Goal: Task Accomplishment & Management: Use online tool/utility

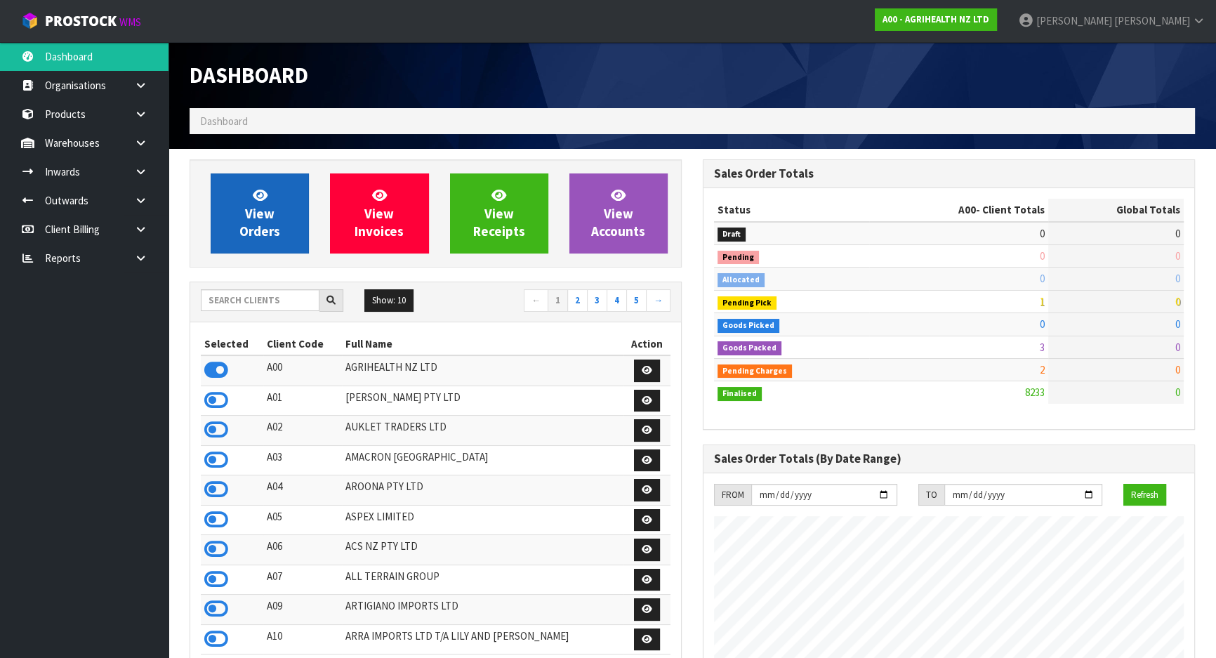
scroll to position [1061, 512]
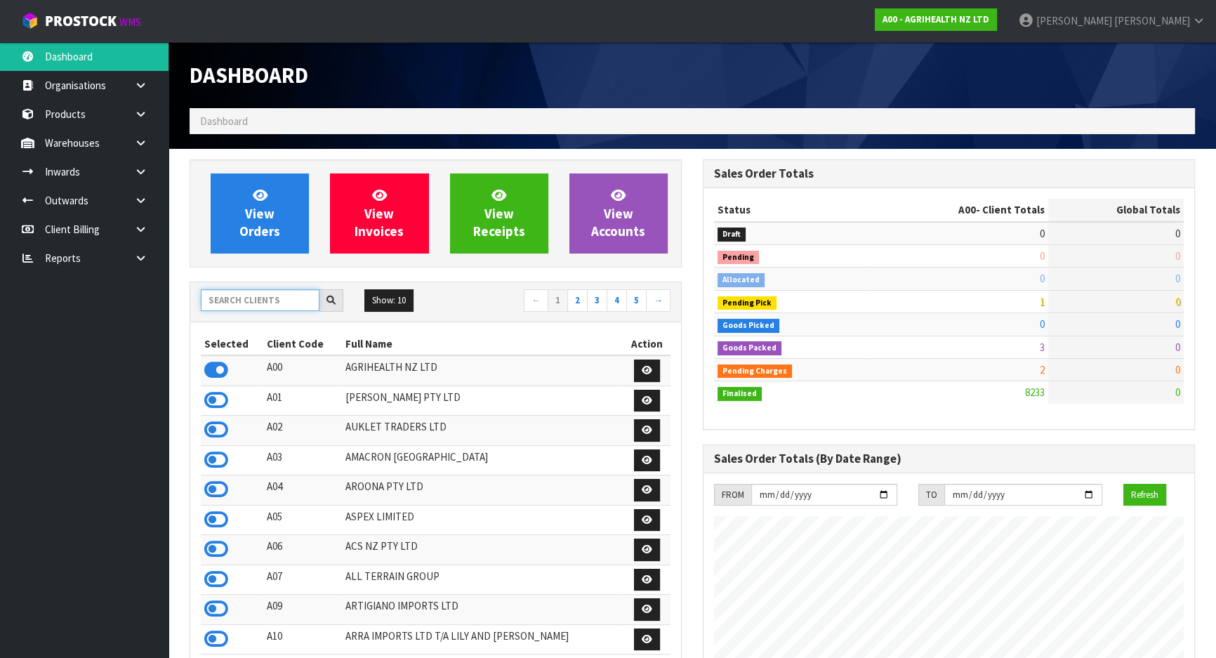
click at [265, 295] on input "text" at bounding box center [260, 300] width 119 height 22
type input "A"
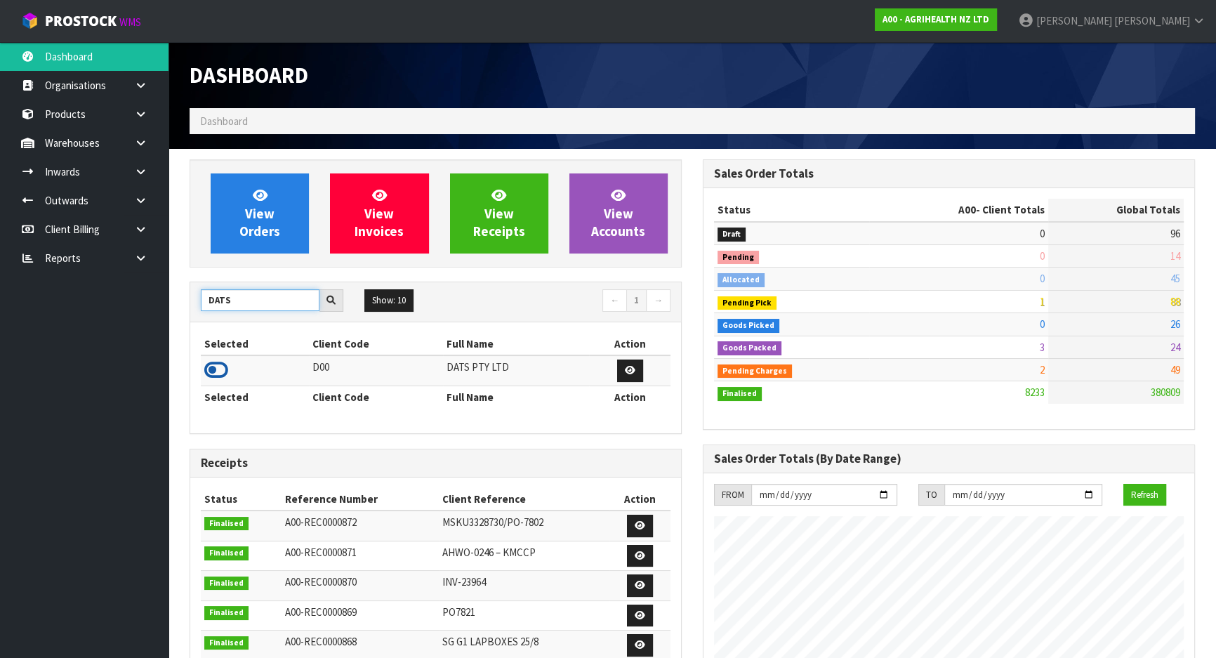
type input "DATS"
click at [204, 371] on icon at bounding box center [216, 369] width 24 height 21
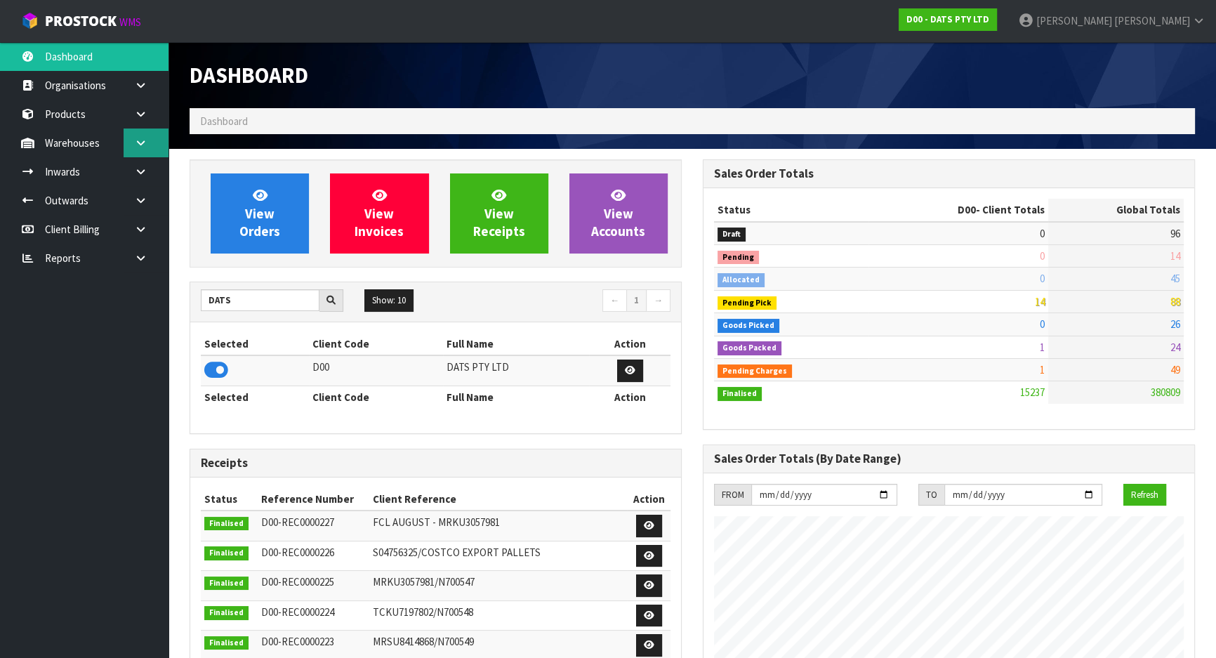
click at [161, 138] on link at bounding box center [146, 142] width 45 height 29
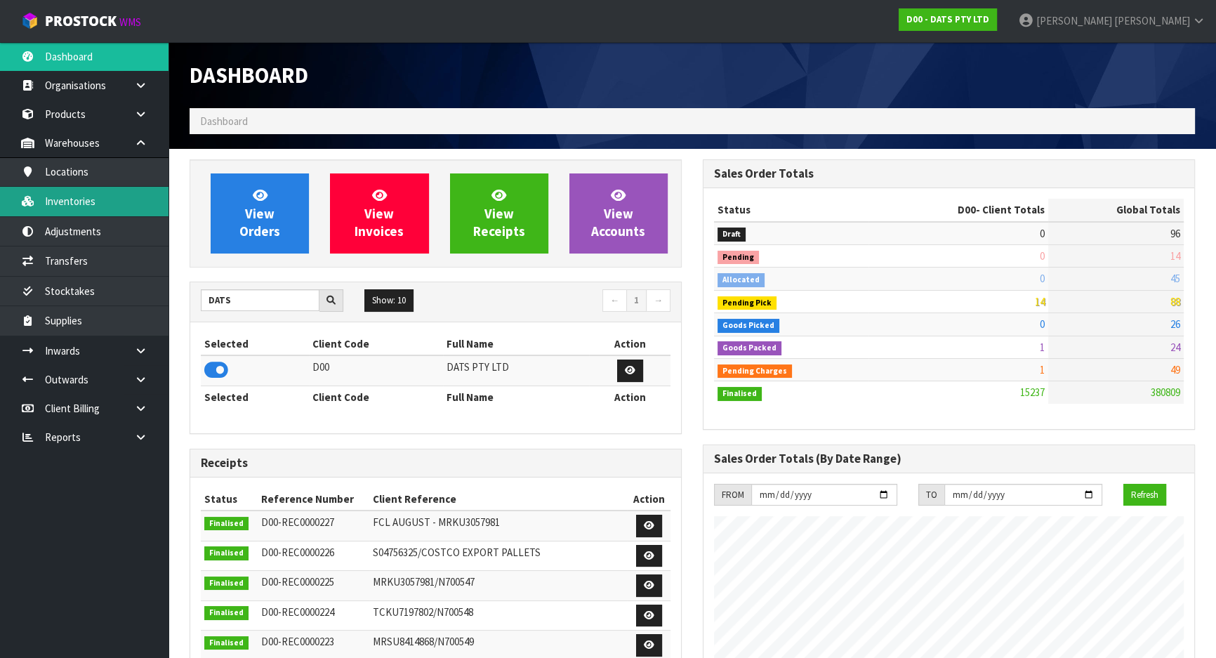
click at [60, 201] on link "Inventories" at bounding box center [84, 201] width 168 height 29
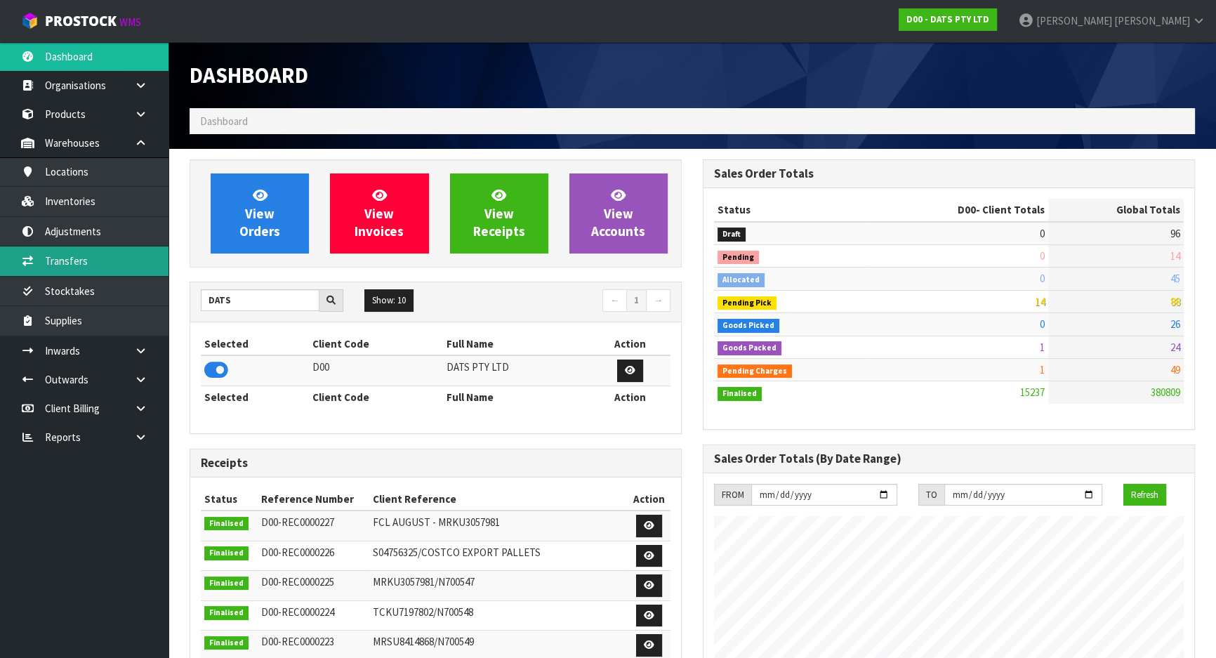
click at [74, 256] on body "Toggle navigation ProStock WMS D00 - DATS PTY LTD [PERSON_NAME] Logout Dashboar…" at bounding box center [608, 329] width 1216 height 658
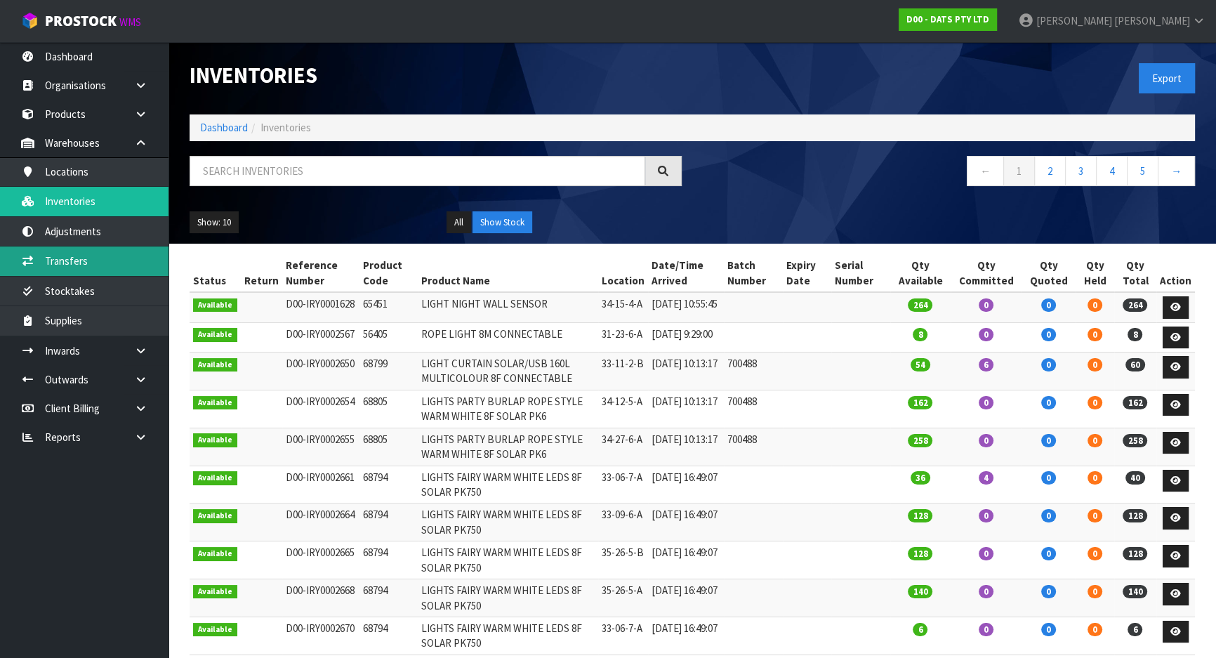
click at [72, 260] on link "Transfers" at bounding box center [84, 260] width 168 height 29
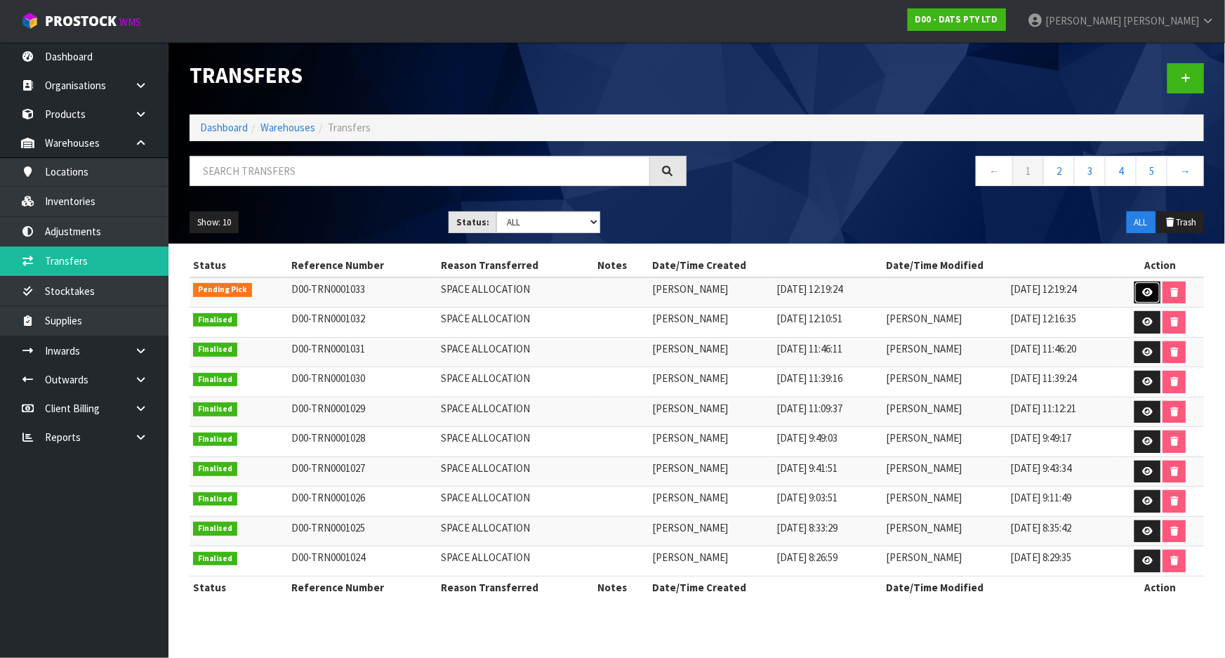
click at [1152, 293] on link at bounding box center [1147, 292] width 26 height 22
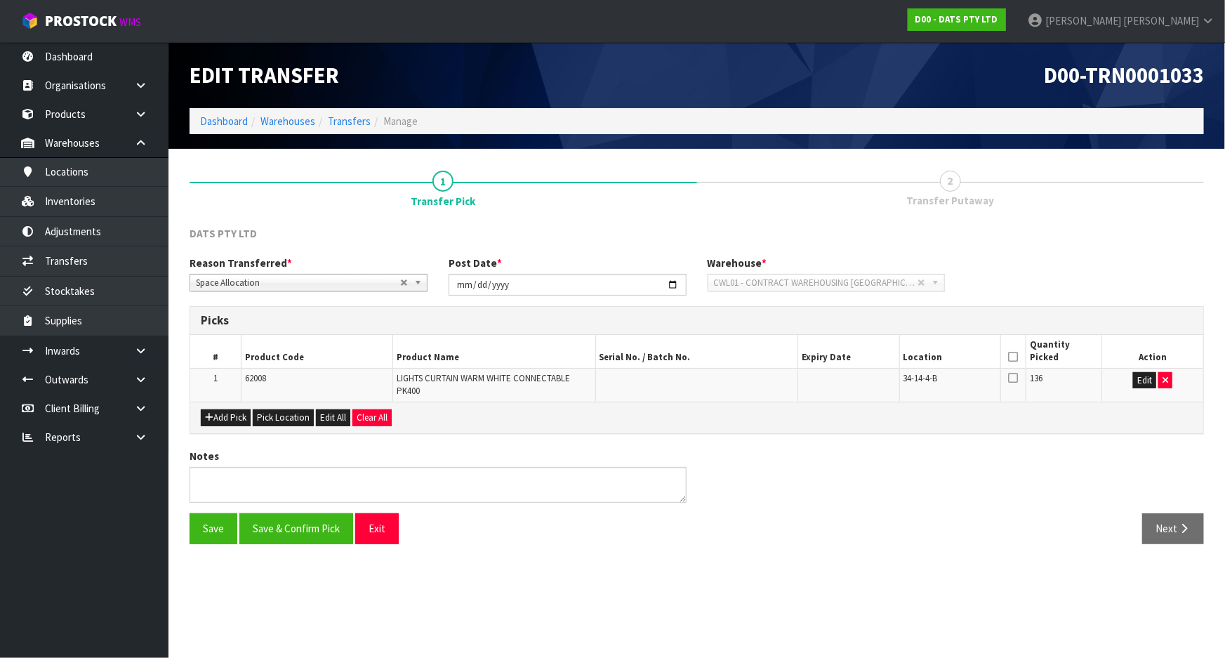
click at [924, 375] on span "34-14-4-B" at bounding box center [920, 378] width 34 height 12
copy tr "34-14-4-B"
click at [1018, 373] on icon at bounding box center [1013, 377] width 10 height 11
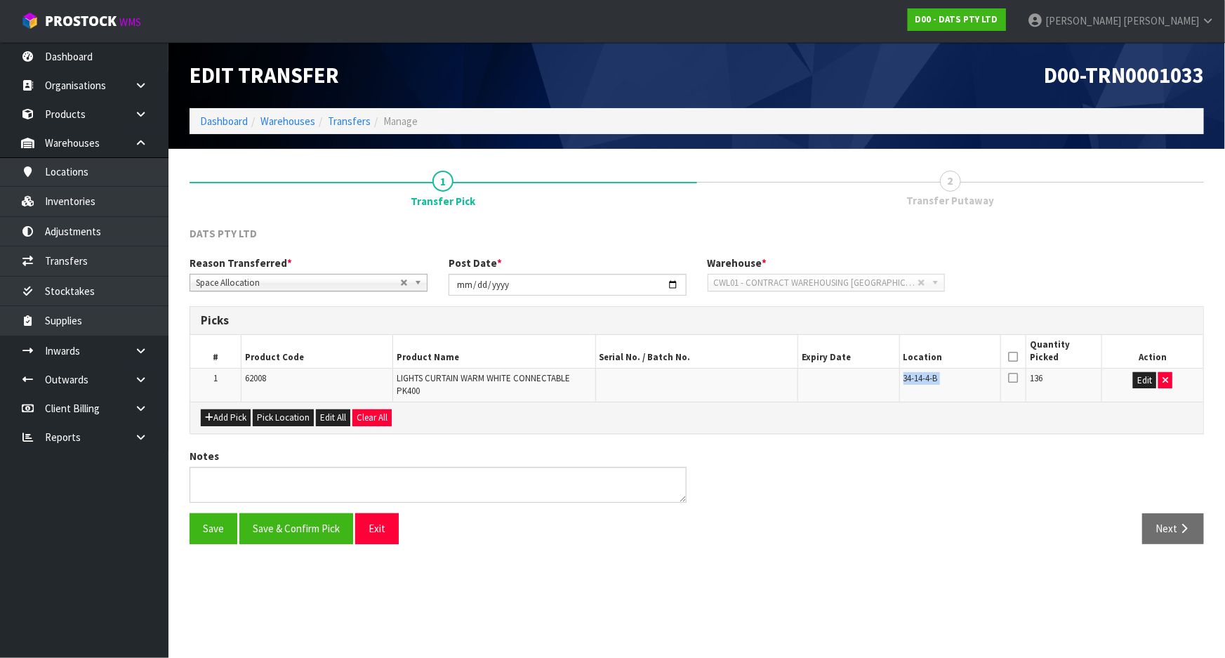
click at [0, 0] on input "checkbox" at bounding box center [0, 0] width 0 height 0
click at [301, 524] on button "Save & Confirm Pick" at bounding box center [296, 528] width 114 height 30
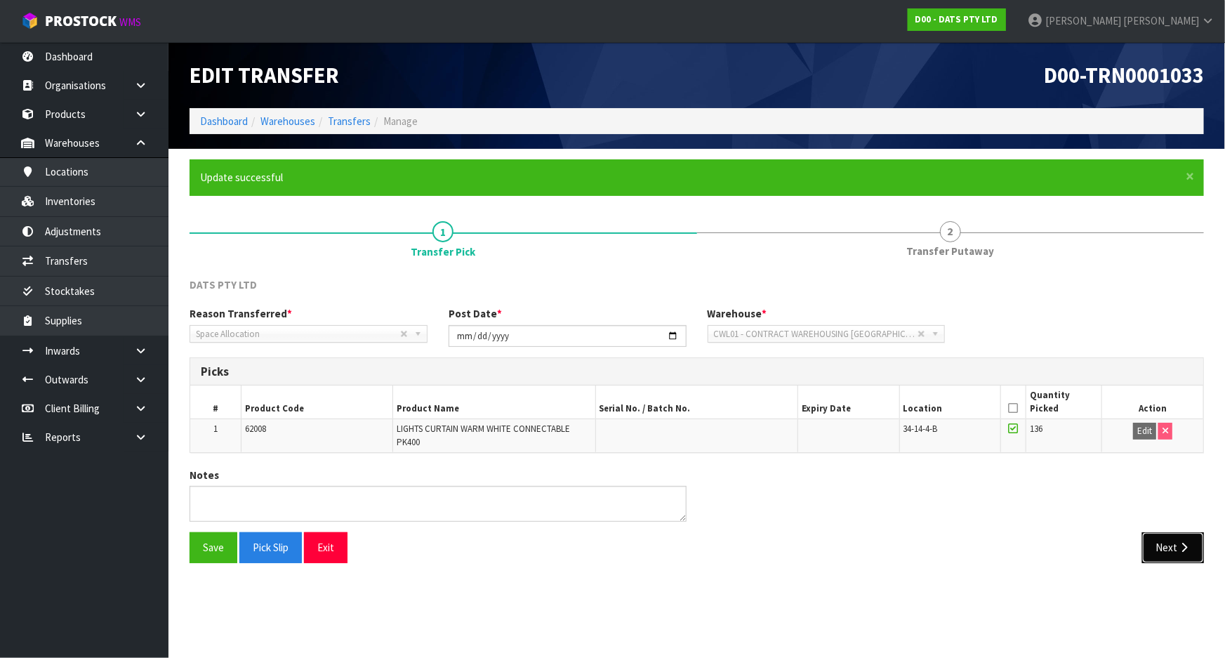
click at [1162, 536] on button "Next" at bounding box center [1173, 547] width 62 height 30
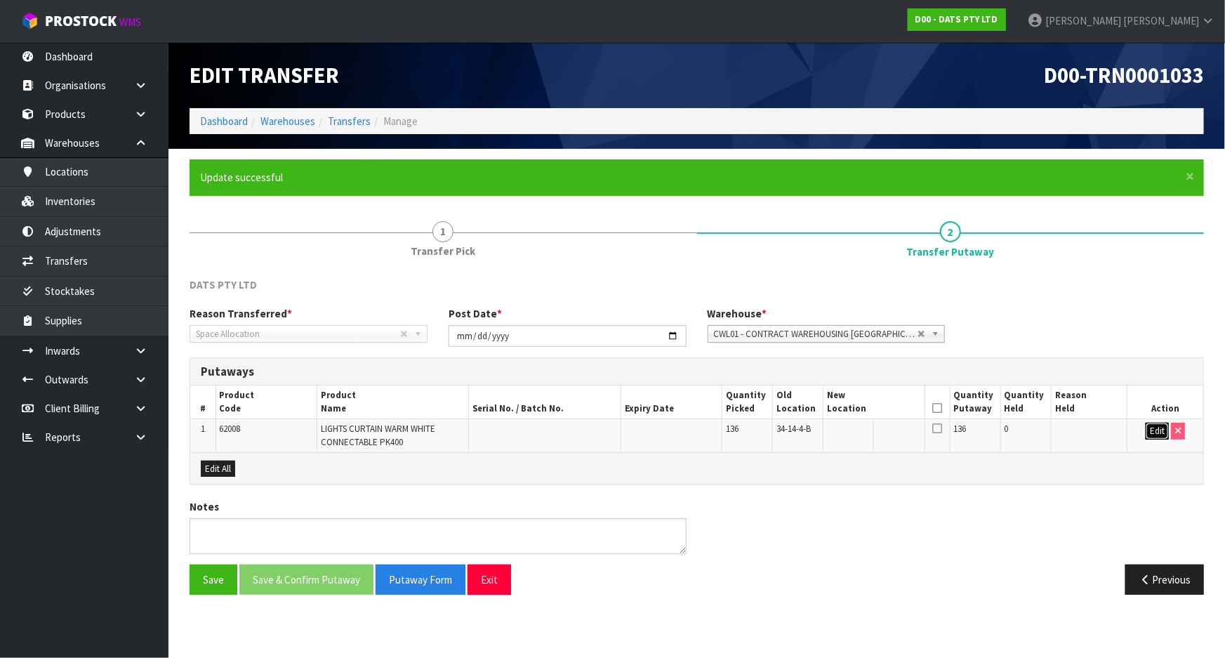
click at [1160, 431] on button "Edit" at bounding box center [1157, 431] width 23 height 17
click at [851, 425] on input "text" at bounding box center [865, 432] width 77 height 18
paste input "34-14-4-B"
type input "34-14-4-B"
click at [1153, 432] on button "OK" at bounding box center [1158, 431] width 20 height 17
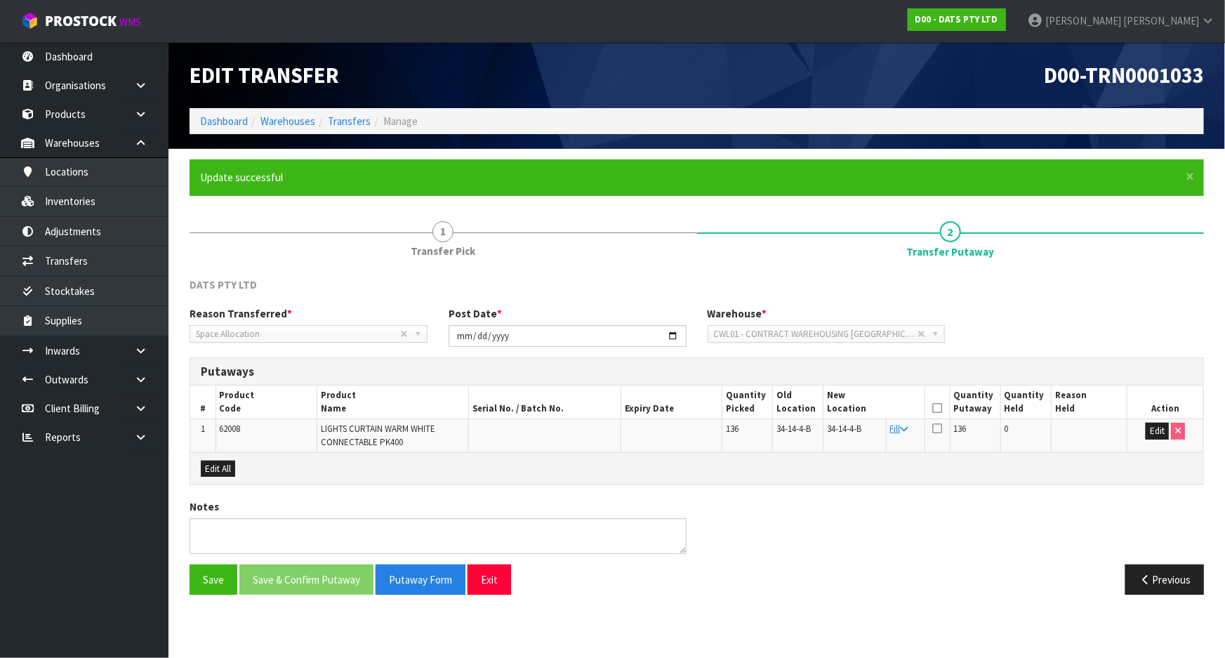
click at [934, 408] on icon at bounding box center [937, 408] width 10 height 1
click at [312, 576] on button "Save & Confirm Putaway" at bounding box center [306, 579] width 134 height 30
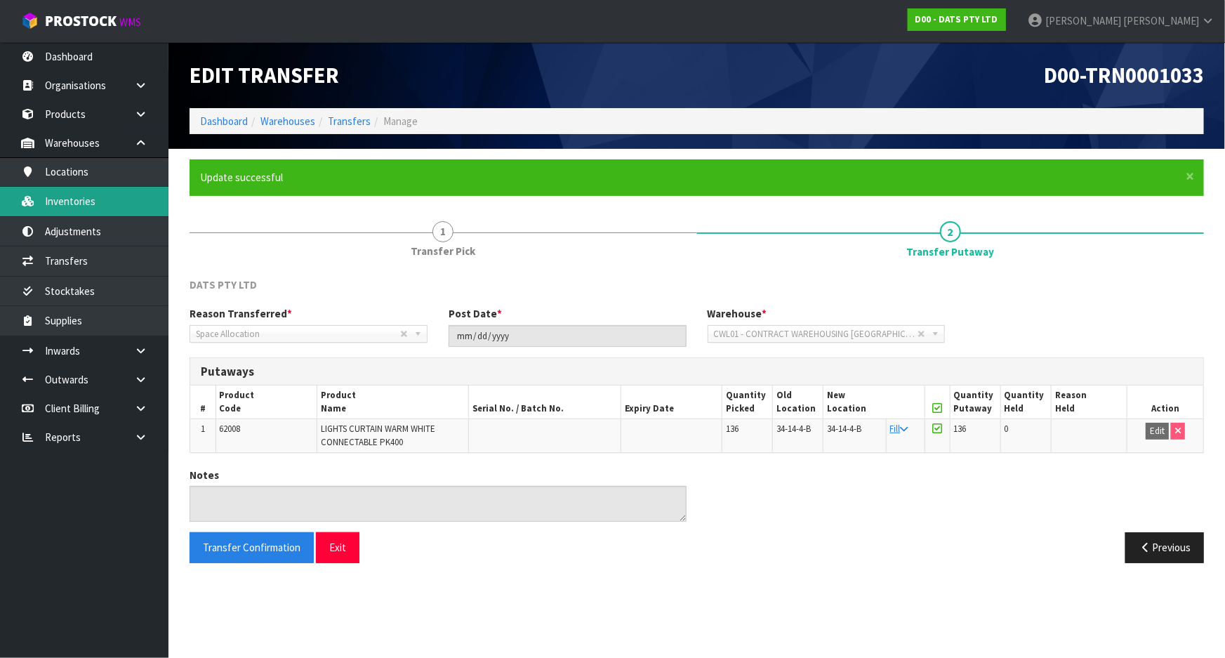
click at [128, 206] on link "Inventories" at bounding box center [84, 201] width 168 height 29
